Goal: Ask a question

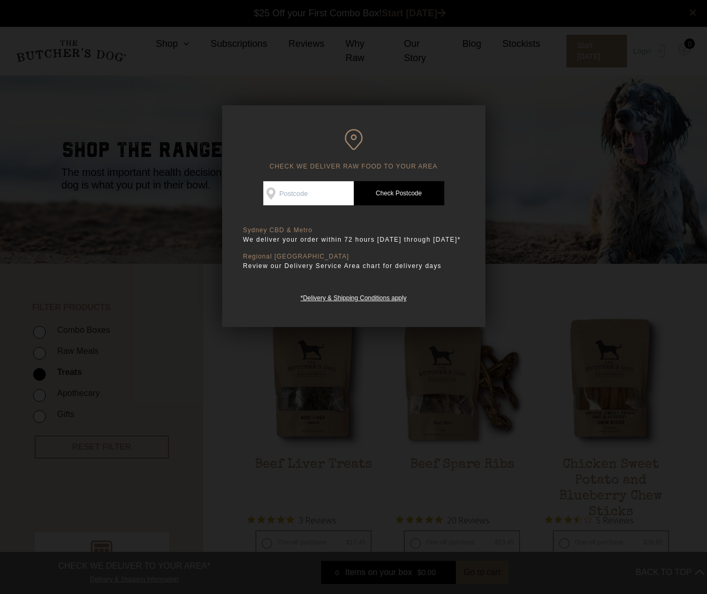
click at [298, 196] on input "Check Availability At" at bounding box center [308, 193] width 91 height 24
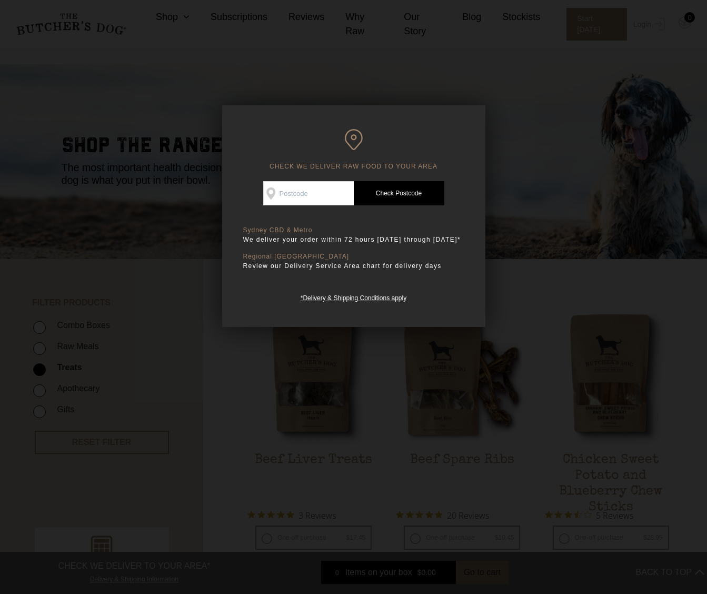
click at [338, 196] on input "Check Availability At" at bounding box center [308, 193] width 91 height 24
type input "7000"
click at [402, 189] on link "Check Postcode" at bounding box center [399, 193] width 91 height 24
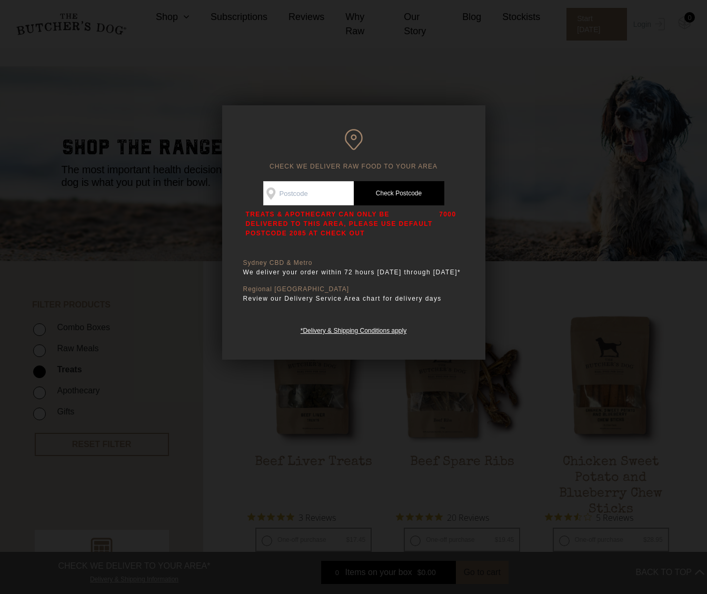
click at [488, 165] on div at bounding box center [353, 297] width 707 height 594
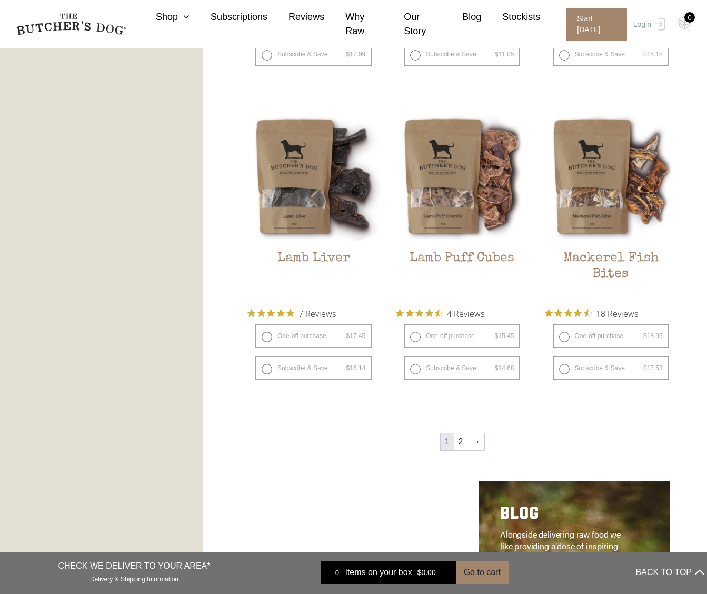
scroll to position [0, 0]
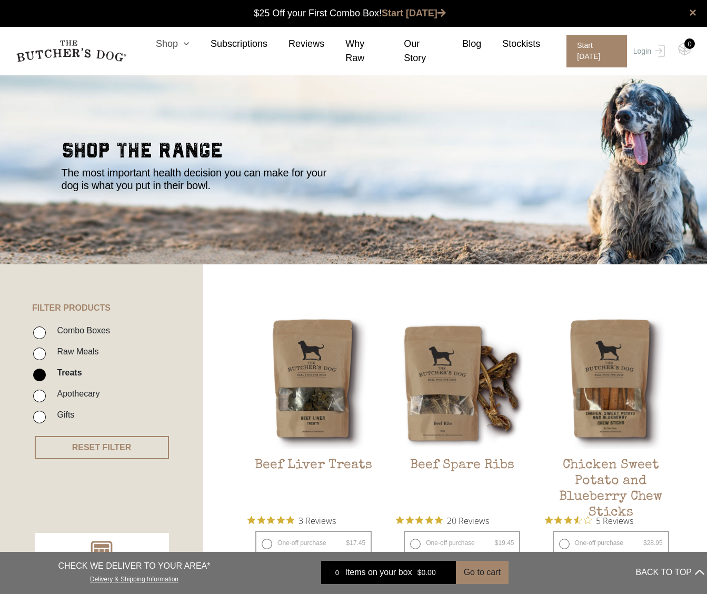
click at [172, 43] on link "Shop" at bounding box center [162, 44] width 55 height 14
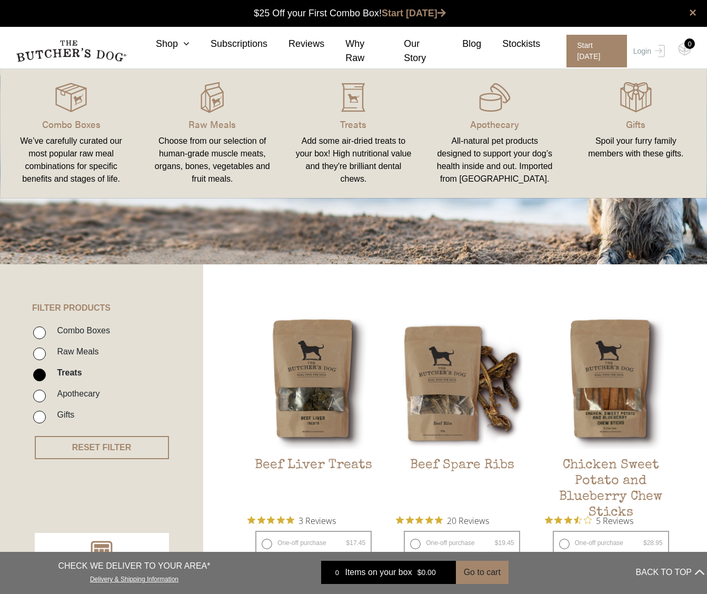
click at [97, 155] on div "We’ve carefully curated our most popular raw meal combinations for specific ben…" at bounding box center [71, 160] width 116 height 51
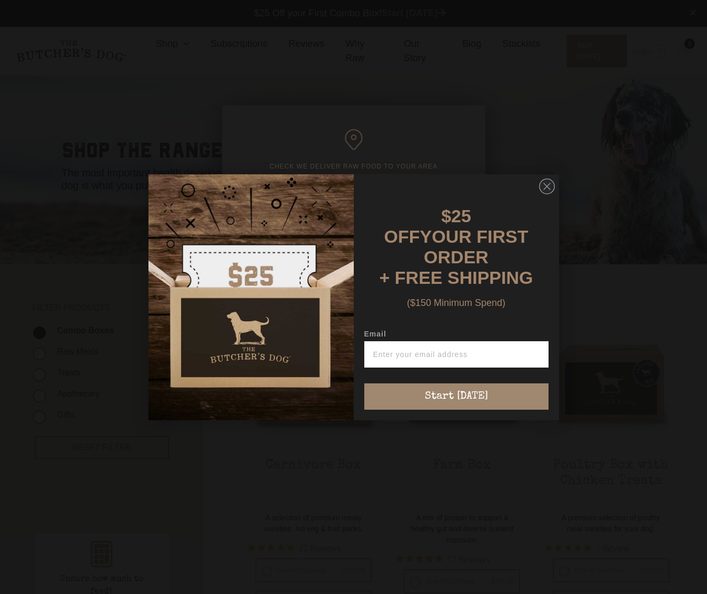
scroll to position [1, 0]
click at [543, 192] on circle "Close dialog" at bounding box center [546, 186] width 15 height 15
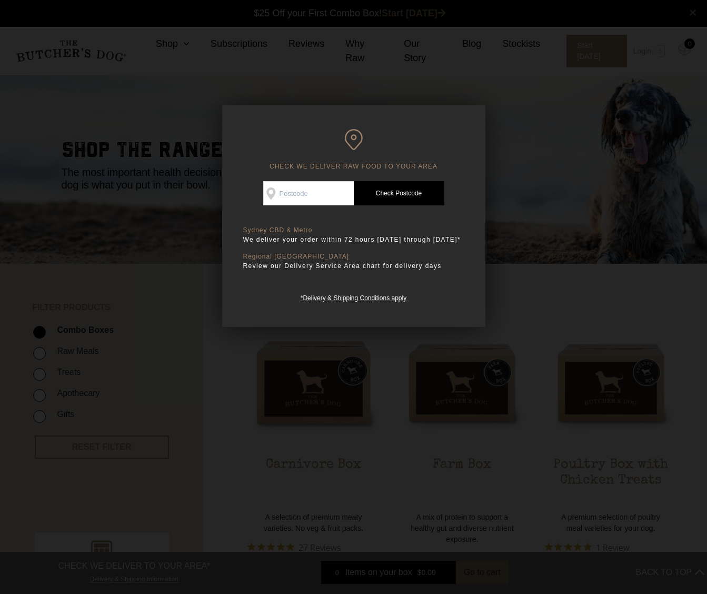
click at [537, 293] on div at bounding box center [353, 297] width 707 height 594
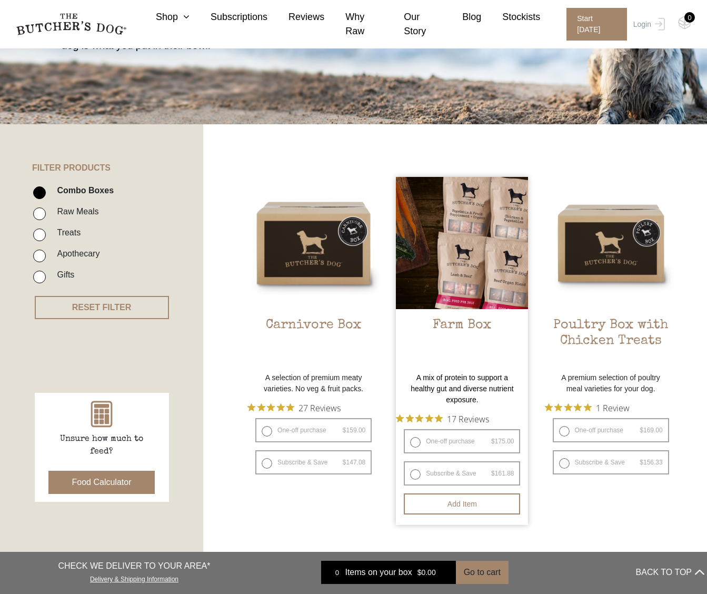
scroll to position [140, 0]
click at [480, 387] on p "A mix of protein to support a healthy gut and diverse nutrient exposure." at bounding box center [462, 389] width 132 height 33
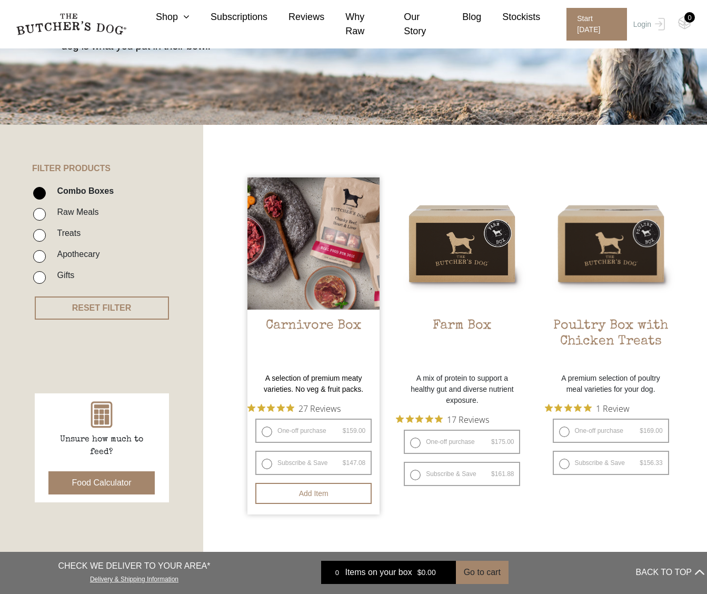
click at [314, 284] on img at bounding box center [314, 243] width 132 height 132
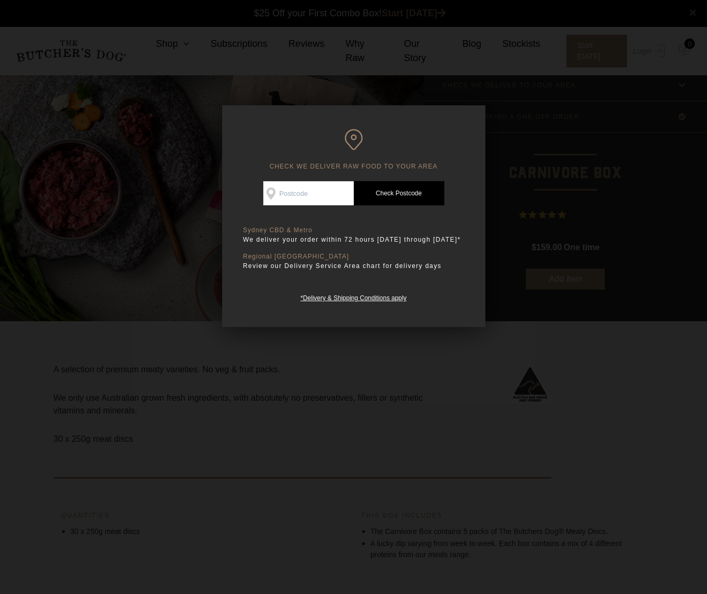
scroll to position [1, 0]
click at [334, 375] on div at bounding box center [353, 297] width 707 height 594
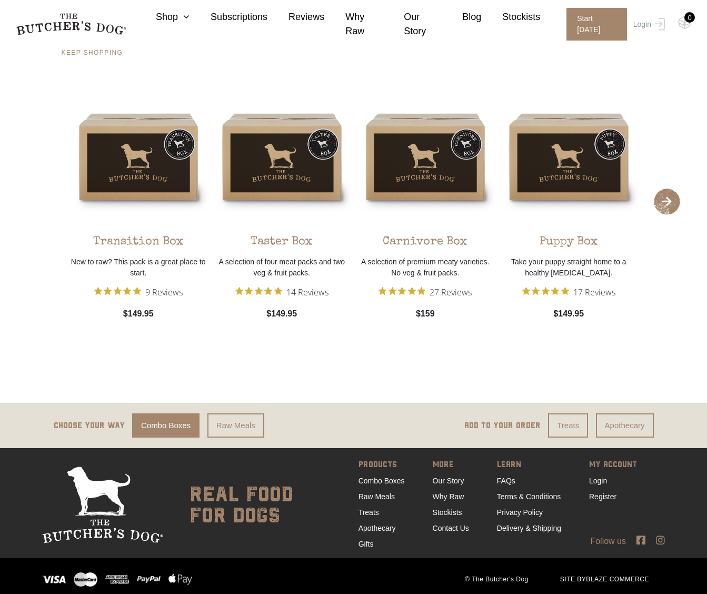
scroll to position [1919, 0]
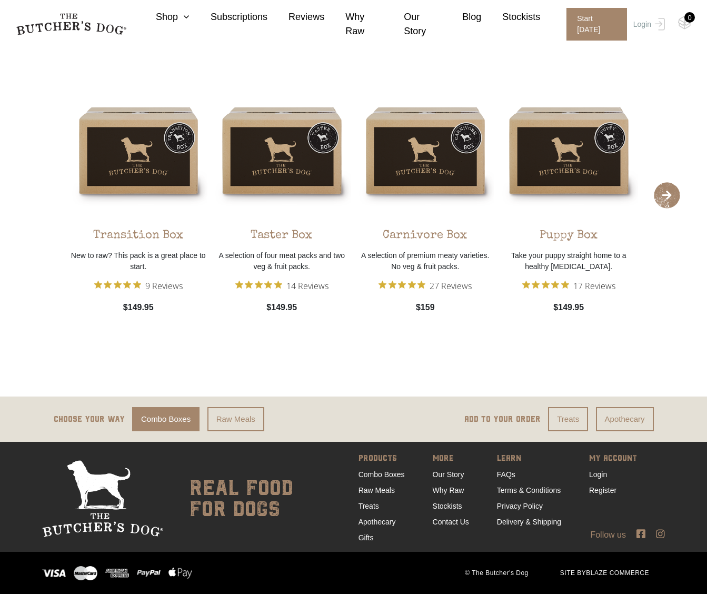
click at [642, 536] on icon at bounding box center [641, 534] width 9 height 10
click at [666, 534] on div "Follow us" at bounding box center [353, 535] width 707 height 13
click at [664, 534] on icon at bounding box center [660, 534] width 9 height 10
click at [443, 520] on link "Contact Us" at bounding box center [451, 522] width 36 height 8
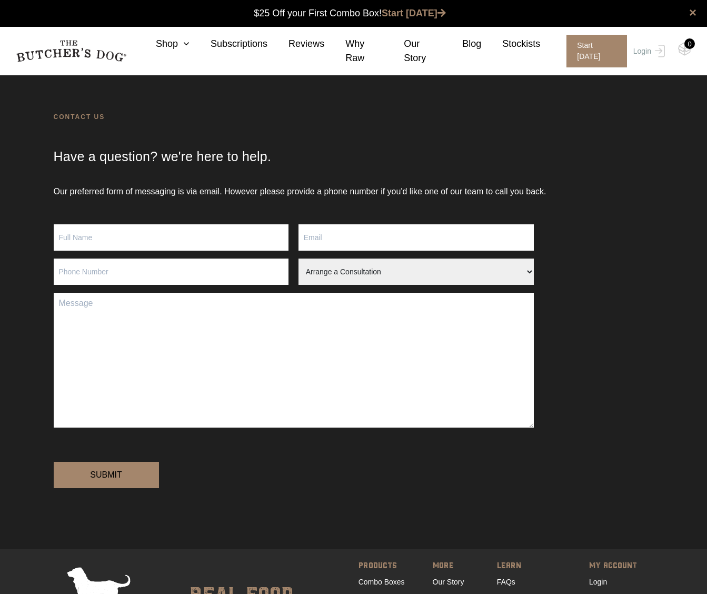
scroll to position [1, 0]
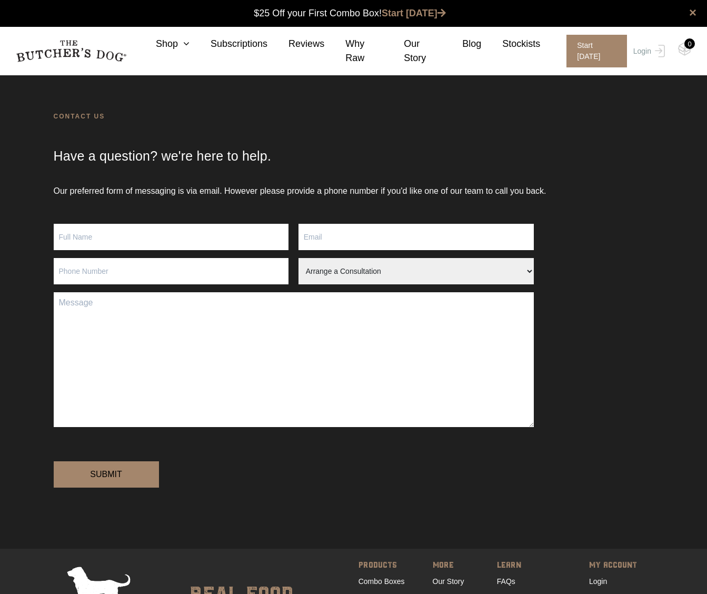
click at [115, 237] on input "Contact form" at bounding box center [171, 237] width 235 height 26
type input "Brenda May"
type input "brendamay@ozemail.com.au"
type input "0418888218"
click at [167, 240] on input "Brenda May" at bounding box center [171, 237] width 235 height 26
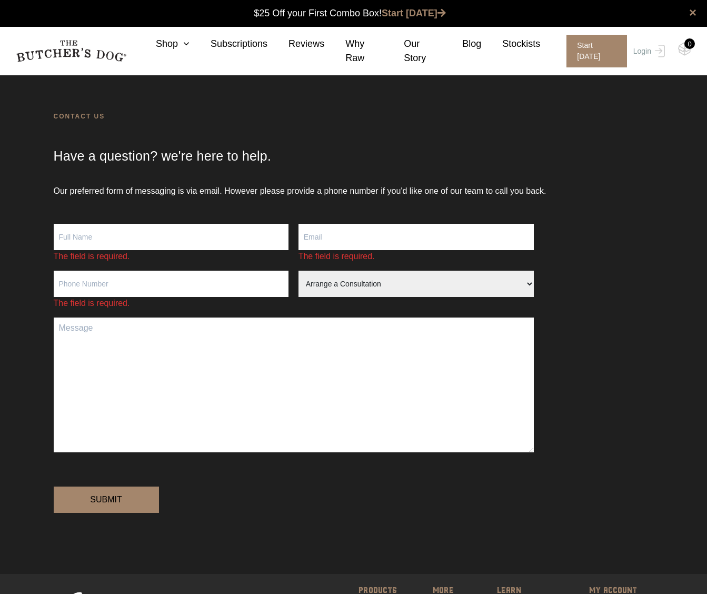
click at [135, 231] on input "Contact form" at bounding box center [171, 237] width 235 height 26
type input "Brenda May"
type input "brendamayart@gmail.com"
type input "0418888218"
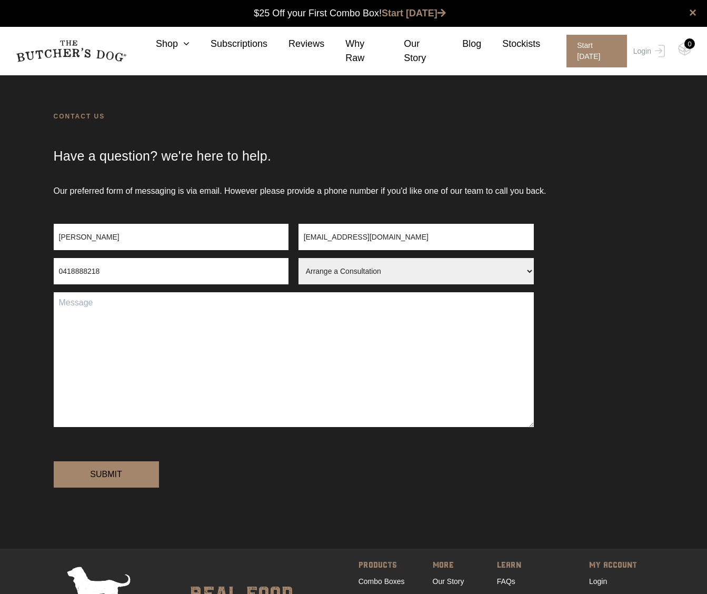
click at [325, 275] on select "Arrange a Consultation Become a Stockist Order Query Stock Enquiry" at bounding box center [416, 271] width 235 height 26
select select "Stock Enquiry"
click at [299, 258] on select "Arrange a Consultation Become a Stockist Order Query Stock Enquiry" at bounding box center [416, 271] width 235 height 26
click at [118, 313] on textarea "Contact form" at bounding box center [294, 359] width 480 height 135
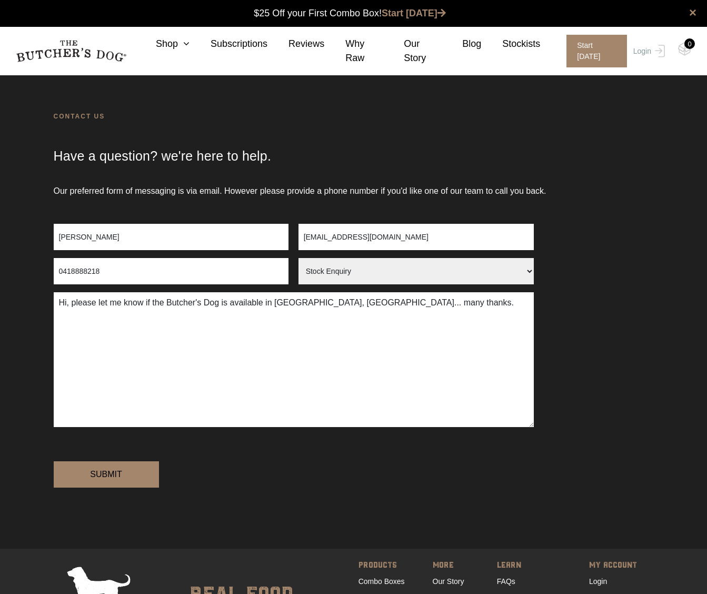
scroll to position [0, 0]
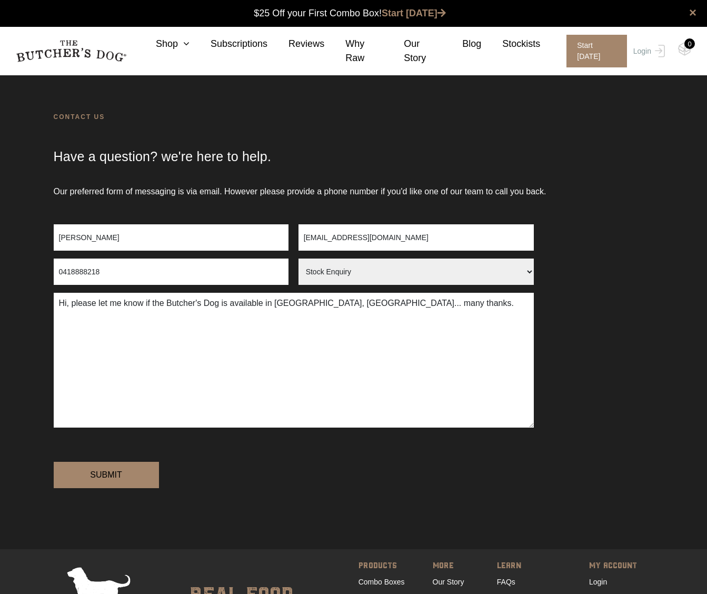
type textarea "Hi, please let me know if the Butcher's Dog is available in Hobart, Tasmania...…"
click at [344, 236] on input "brendamayart@gmail.com" at bounding box center [416, 237] width 235 height 26
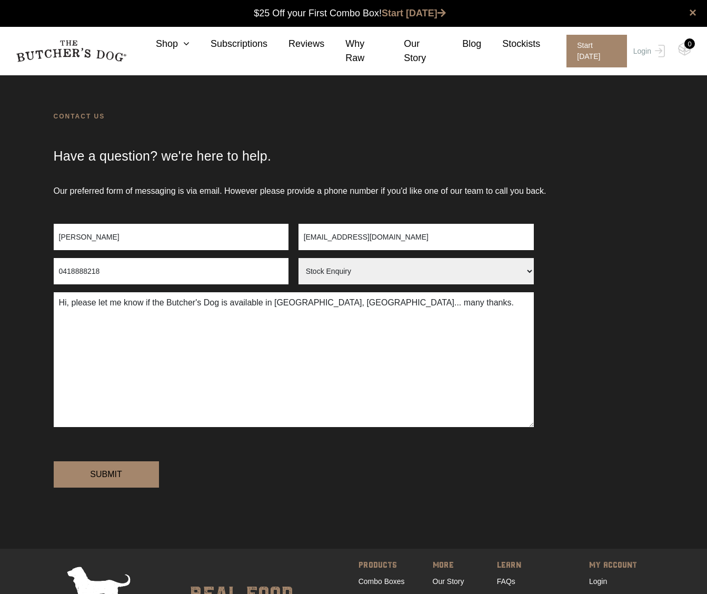
click at [276, 354] on textarea "Hi, please let me know if the Butcher's Dog is available in Hobart, Tasmania...…" at bounding box center [294, 359] width 480 height 135
click at [112, 488] on input "Submit" at bounding box center [106, 474] width 105 height 26
